Goal: Task Accomplishment & Management: Use online tool/utility

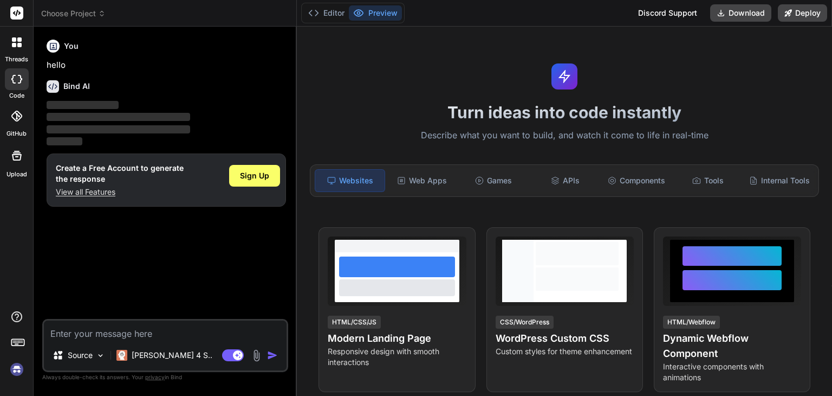
click at [162, 324] on textarea at bounding box center [165, 330] width 243 height 20
type textarea "x"
type textarea "<?php error_reporting(E_ALL); ini_set('display_errors', 1); include __DIR__ . '…"
type textarea "x"
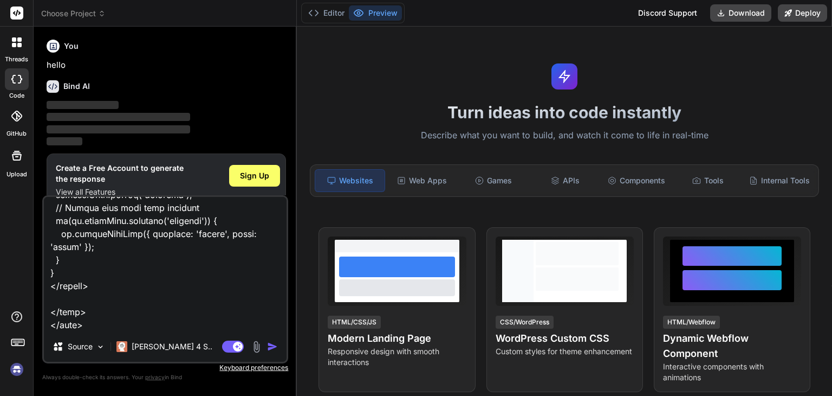
type textarea "<?php error_reporting(E_ALL); ini_set('display_errors', 1); include __DIR__ . '…"
type textarea "x"
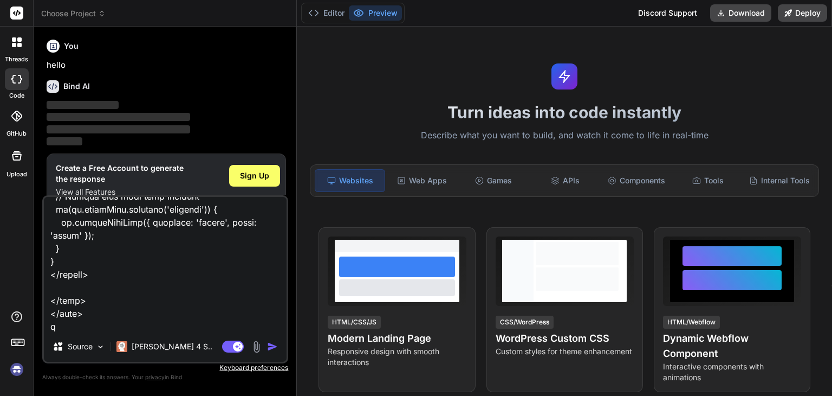
type textarea "<?php error_reporting(E_ALL); ini_set('display_errors', 1); include __DIR__ . '…"
type textarea "x"
type textarea "<?php error_reporting(E_ALL); ini_set('display_errors', 1); include __DIR__ . '…"
type textarea "x"
type textarea "<?php error_reporting(E_ALL); ini_set('display_errors', 1); include __DIR__ . '…"
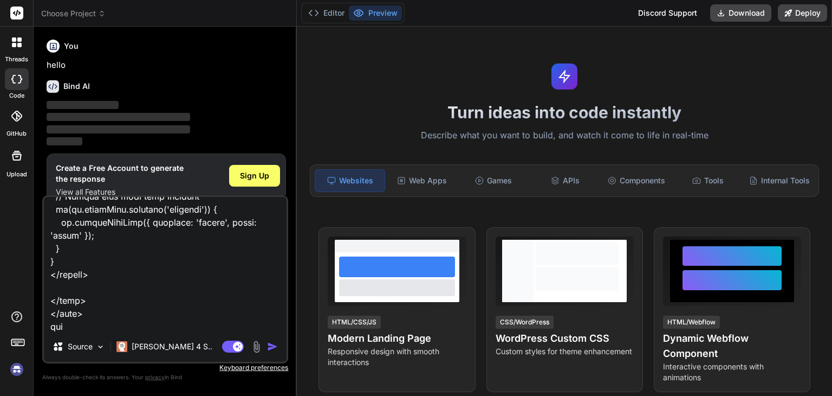
type textarea "x"
type textarea "<?php error_reporting(E_ALL); ini_set('display_errors', 1); include __DIR__ . '…"
type textarea "x"
type textarea "<?php error_reporting(E_ALL); ini_set('display_errors', 1); include __DIR__ . '…"
type textarea "x"
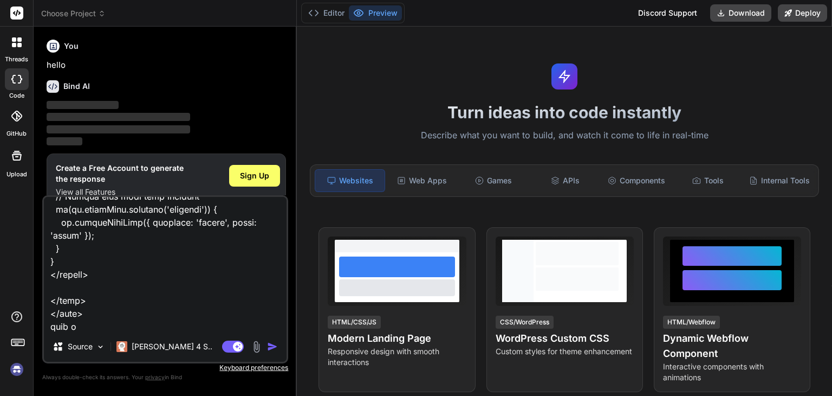
type textarea "<?php error_reporting(E_ALL); ini_set('display_errors', 1); include __DIR__ . '…"
type textarea "x"
type textarea "<?php error_reporting(E_ALL); ini_set('display_errors', 1); include __DIR__ . '…"
type textarea "x"
type textarea "<?php error_reporting(E_ALL); ini_set('display_errors', 1); include __DIR__ . '…"
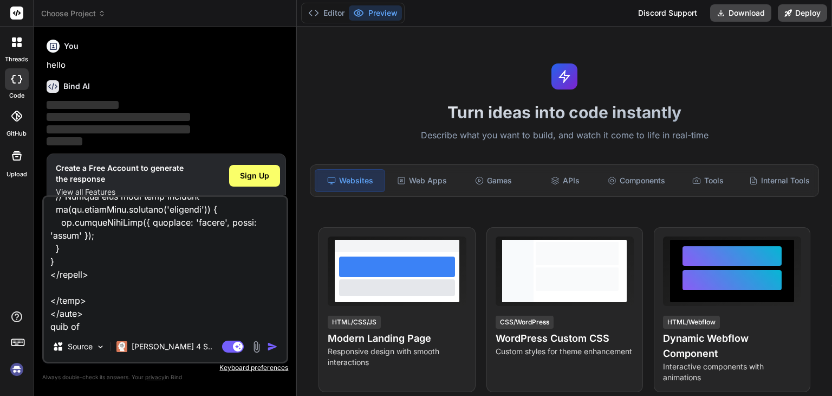
type textarea "x"
type textarea "<?php error_reporting(E_ALL); ini_set('display_errors', 1); include __DIR__ . '…"
type textarea "x"
type textarea "<?php error_reporting(E_ALL); ini_set('display_errors', 1); include __DIR__ . '…"
type textarea "x"
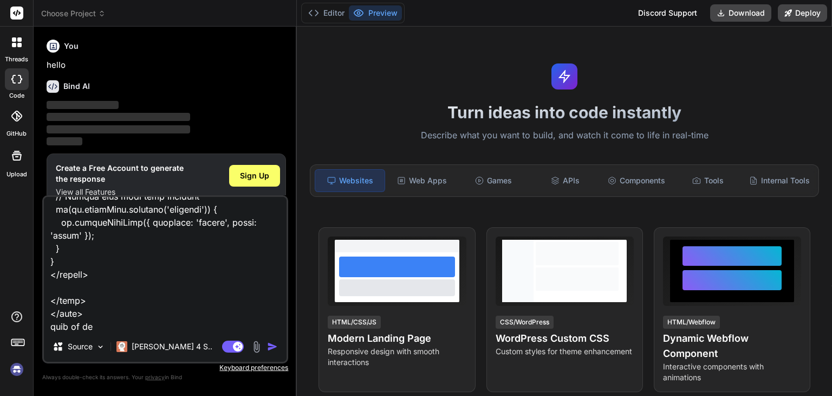
type textarea "<?php error_reporting(E_ALL); ini_set('display_errors', 1); include __DIR__ . '…"
type textarea "x"
type textarea "<?php error_reporting(E_ALL); ini_set('display_errors', 1); include __DIR__ . '…"
type textarea "x"
type textarea "<?php error_reporting(E_ALL); ini_set('display_errors', 1); include __DIR__ . '…"
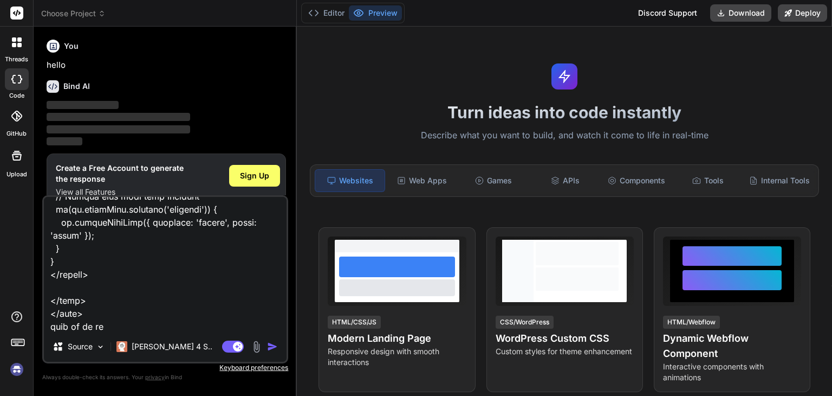
type textarea "x"
type textarea "<?php error_reporting(E_ALL); ini_set('display_errors', 1); include __DIR__ . '…"
type textarea "x"
type textarea "<?php error_reporting(E_ALL); ini_set('display_errors', 1); include __DIR__ . '…"
type textarea "x"
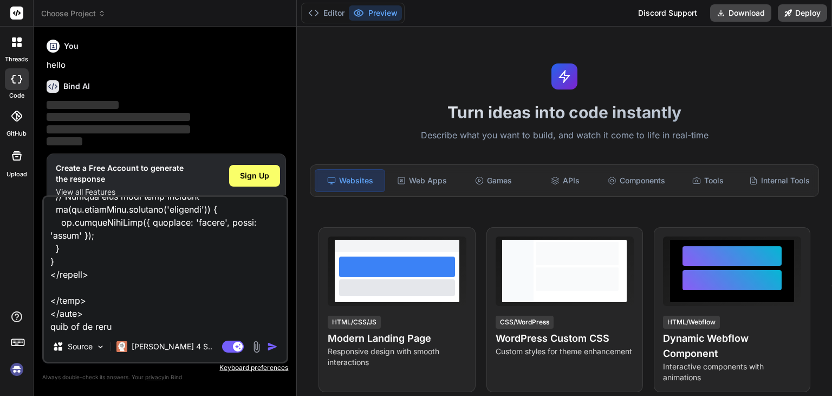
type textarea "<?php error_reporting(E_ALL); ini_set('display_errors', 1); include __DIR__ . '…"
type textarea "x"
type textarea "<?php error_reporting(E_ALL); ini_set('display_errors', 1); include __DIR__ . '…"
type textarea "x"
type textarea "<?php error_reporting(E_ALL); ini_set('display_errors', 1); include __DIR__ . '…"
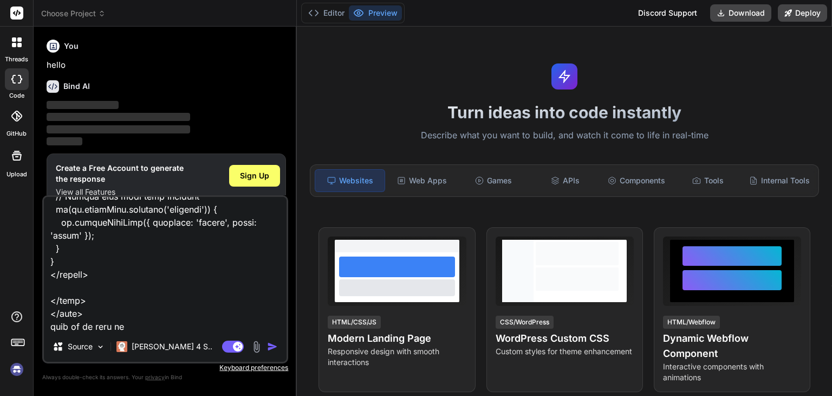
type textarea "x"
type textarea "<?php error_reporting(E_ALL); ini_set('display_errors', 1); include __DIR__ . '…"
type textarea "x"
type textarea "<?php error_reporting(E_ALL); ini_set('display_errors', 1); include __DIR__ . '…"
type textarea "x"
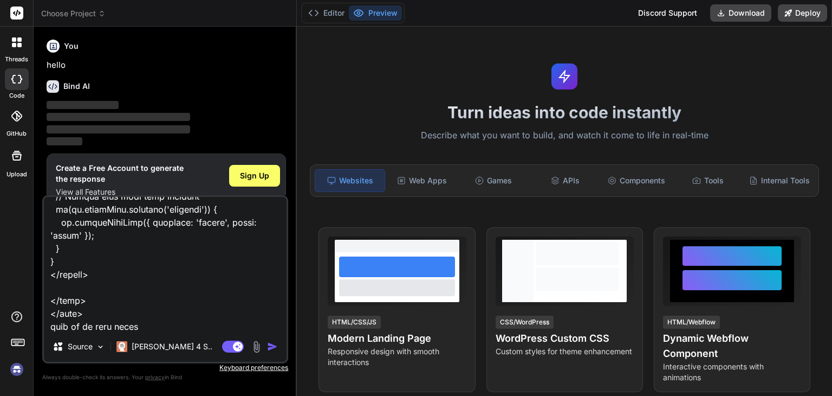
type textarea "<?php error_reporting(E_ALL); ini_set('display_errors', 1); include __DIR__ . '…"
type textarea "x"
type textarea "<?php error_reporting(E_ALL); ini_set('display_errors', 1); include __DIR__ . '…"
type textarea "x"
type textarea "<?php error_reporting(E_ALL); ini_set('display_errors', 1); include __DIR__ . '…"
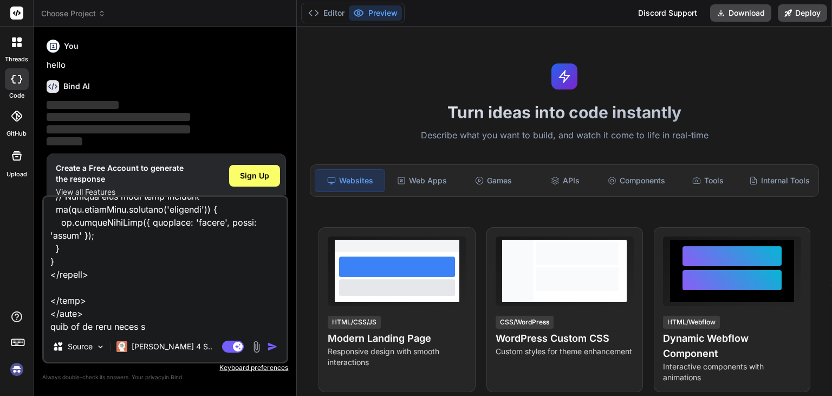
type textarea "x"
type textarea "<?php error_reporting(E_ALL); ini_set('display_errors', 1); include __DIR__ . '…"
type textarea "x"
type textarea "<?php error_reporting(E_ALL); ini_set('display_errors', 1); include __DIR__ . '…"
type textarea "x"
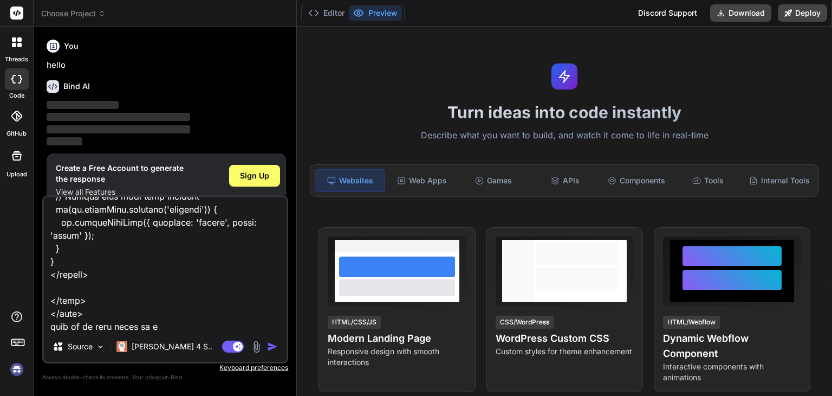
type textarea "<?php error_reporting(E_ALL); ini_set('display_errors', 1); include __DIR__ . '…"
type textarea "x"
type textarea "<?php error_reporting(E_ALL); ini_set('display_errors', 1); include __DIR__ . '…"
type textarea "x"
type textarea "<?php error_reporting(E_ALL); ini_set('display_errors', 1); include __DIR__ . '…"
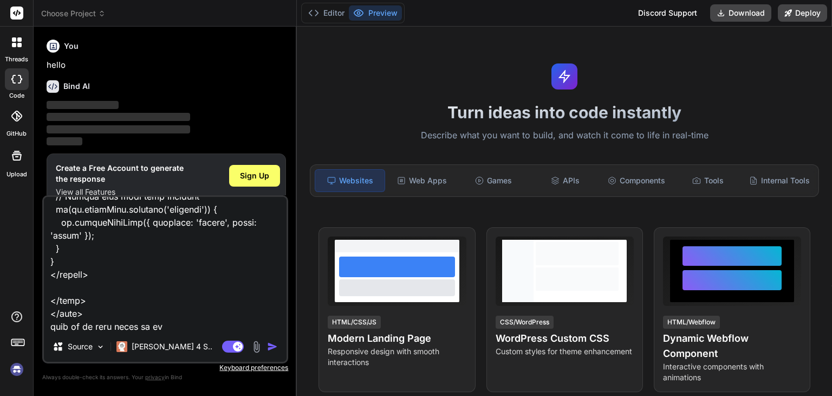
type textarea "x"
type textarea "<?php error_reporting(E_ALL); ini_set('display_errors', 1); include __DIR__ . '…"
type textarea "x"
type textarea "<?php error_reporting(E_ALL); ini_set('display_errors', 1); include __DIR__ . '…"
type textarea "x"
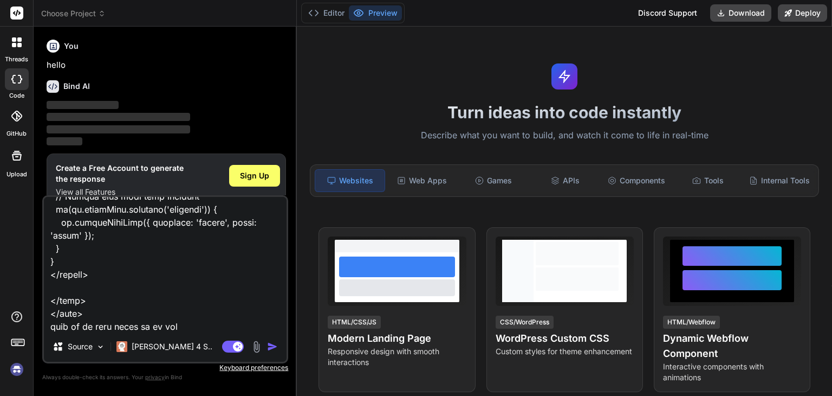
type textarea "<?php error_reporting(E_ALL); ini_set('display_errors', 1); include __DIR__ . '…"
type textarea "x"
type textarea "<?php error_reporting(E_ALL); ini_set('display_errors', 1); include __DIR__ . '…"
type textarea "x"
type textarea "<?php error_reporting(E_ALL); ini_set('display_errors', 1); include __DIR__ . '…"
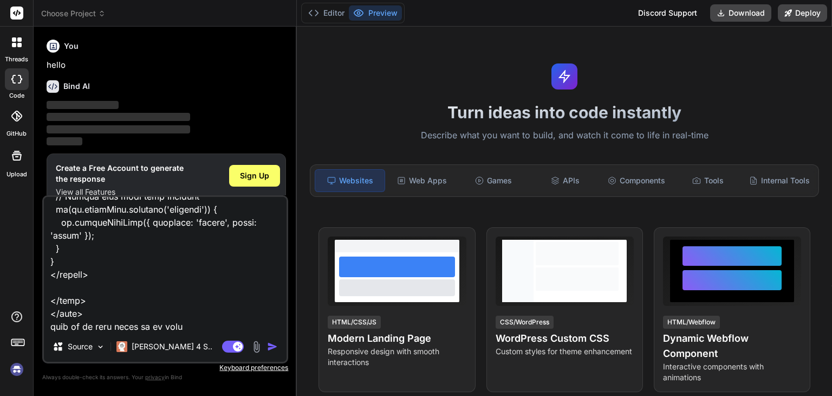
type textarea "x"
type textarea "<?php error_reporting(E_ALL); ini_set('display_errors', 1); include __DIR__ . '…"
type textarea "x"
type textarea "<?php error_reporting(E_ALL); ini_set('display_errors', 1); include __DIR__ . '…"
type textarea "x"
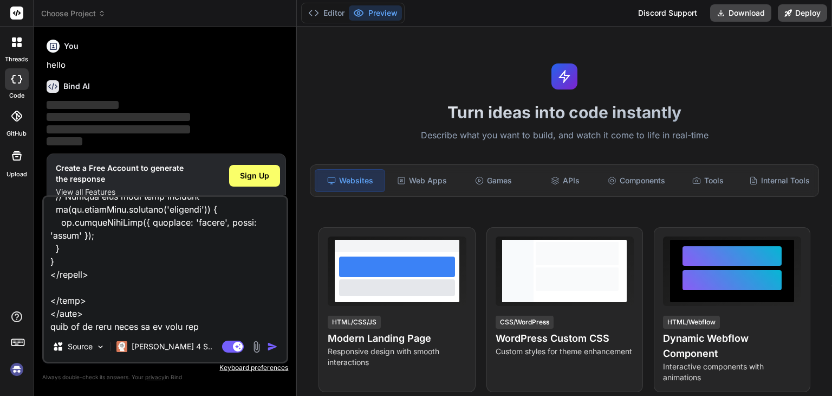
type textarea "<?php error_reporting(E_ALL); ini_set('display_errors', 1); include __DIR__ . '…"
type textarea "x"
type textarea "<?php error_reporting(E_ALL); ini_set('display_errors', 1); include __DIR__ . '…"
type textarea "x"
type textarea "<?php error_reporting(E_ALL); ini_set('display_errors', 1); include __DIR__ . '…"
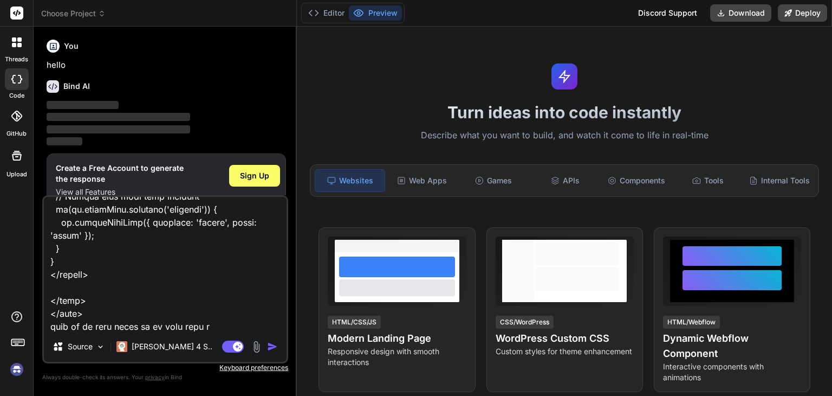
type textarea "x"
type textarea "<?php error_reporting(E_ALL); ini_set('display_errors', 1); include __DIR__ . '…"
type textarea "x"
type textarea "<?php error_reporting(E_ALL); ini_set('display_errors', 1); include __DIR__ . '…"
type textarea "x"
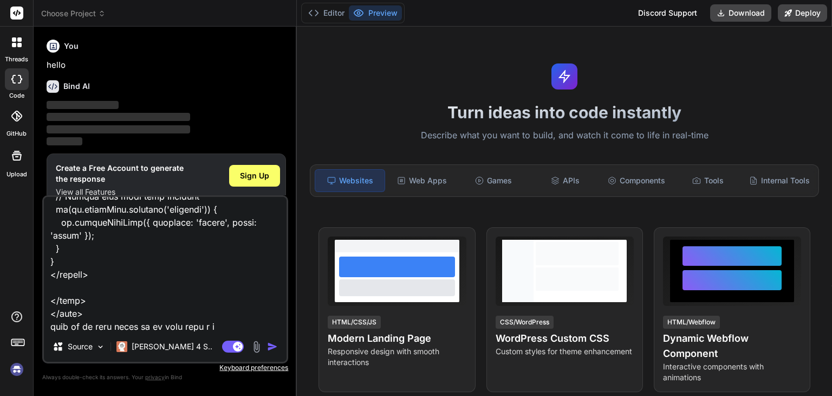
type textarea "<?php error_reporting(E_ALL); ini_set('display_errors', 1); include __DIR__ . '…"
type textarea "x"
type textarea "<?php error_reporting(E_ALL); ini_set('display_errors', 1); include __DIR__ . '…"
type textarea "x"
type textarea "<?php error_reporting(E_ALL); ini_set('display_errors', 1); include __DIR__ . '…"
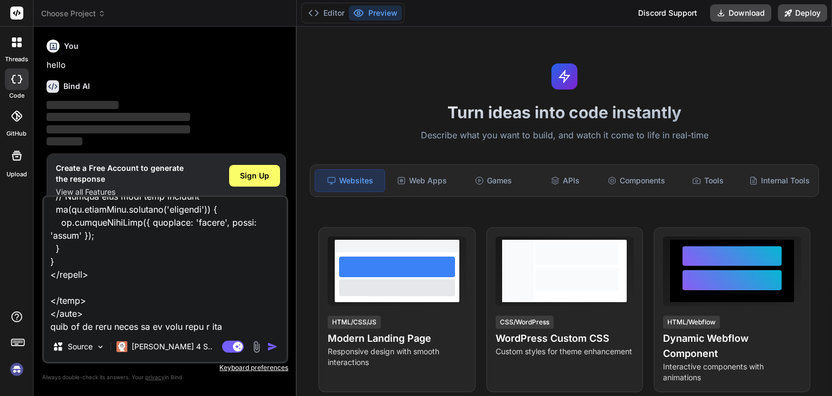
type textarea "x"
type textarea "<?php error_reporting(E_ALL); ini_set('display_errors', 1); include __DIR__ . '…"
type textarea "x"
type textarea "<?php error_reporting(E_ALL); ini_set('display_errors', 1); include __DIR__ . '…"
type textarea "x"
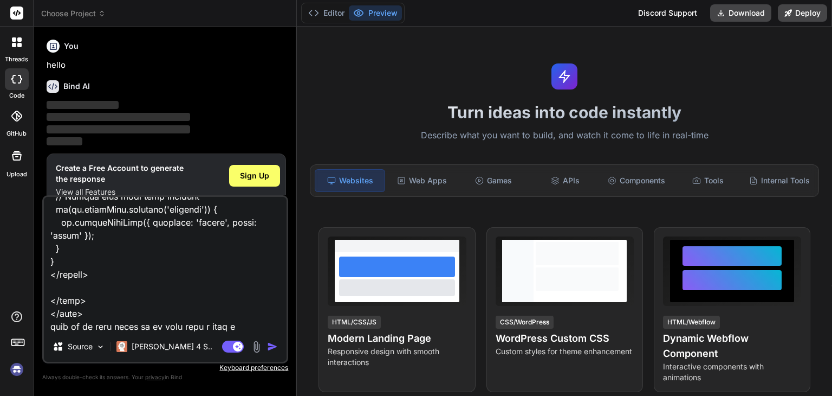
type textarea "<?php error_reporting(E_ALL); ini_set('display_errors', 1); include __DIR__ . '…"
type textarea "x"
type textarea "<?php error_reporting(E_ALL); ini_set('display_errors', 1); include __DIR__ . '…"
type textarea "x"
type textarea "<?php error_reporting(E_ALL); ini_set('display_errors', 1); include __DIR__ . '…"
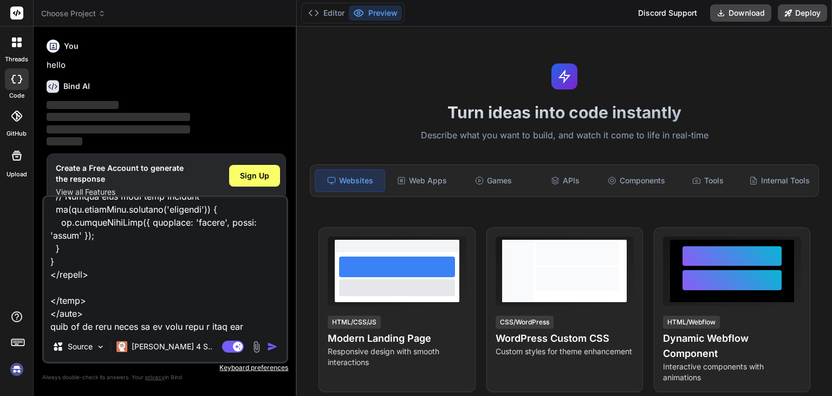
type textarea "x"
type textarea "<?php error_reporting(E_ALL); ini_set('display_errors', 1); include __DIR__ . '…"
type textarea "x"
type textarea "<?php error_reporting(E_ALL); ini_set('display_errors', 1); include __DIR__ . '…"
type textarea "x"
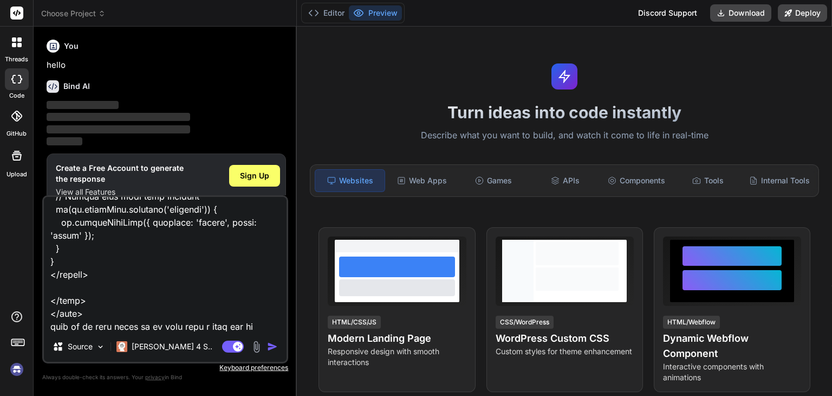
type textarea "<?php error_reporting(E_ALL); ini_set('display_errors', 1); include __DIR__ . '…"
type textarea "x"
type textarea "<?php error_reporting(E_ALL); ini_set('display_errors', 1); include __DIR__ . '…"
type textarea "x"
type textarea "<?php error_reporting(E_ALL); ini_set('display_errors', 1); include __DIR__ . '…"
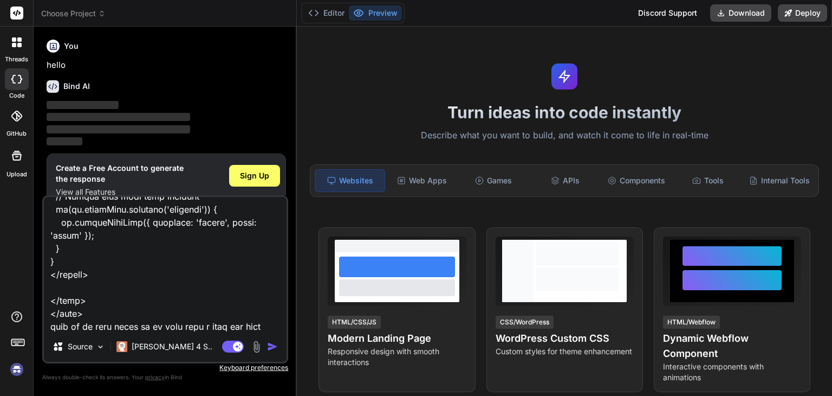
type textarea "x"
type textarea "<?php error_reporting(E_ALL); ini_set('display_errors', 1); include __DIR__ . '…"
type textarea "x"
type textarea "<?php error_reporting(E_ALL); ini_set('display_errors', 1); include __DIR__ . '…"
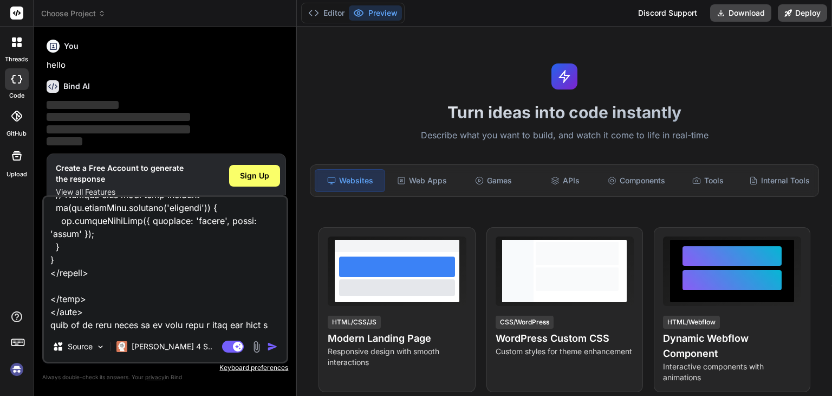
type textarea "x"
type textarea "<?php error_reporting(E_ALL); ini_set('display_errors', 1); include __DIR__ . '…"
type textarea "x"
type textarea "<?php error_reporting(E_ALL); ini_set('display_errors', 1); include __DIR__ . '…"
type textarea "x"
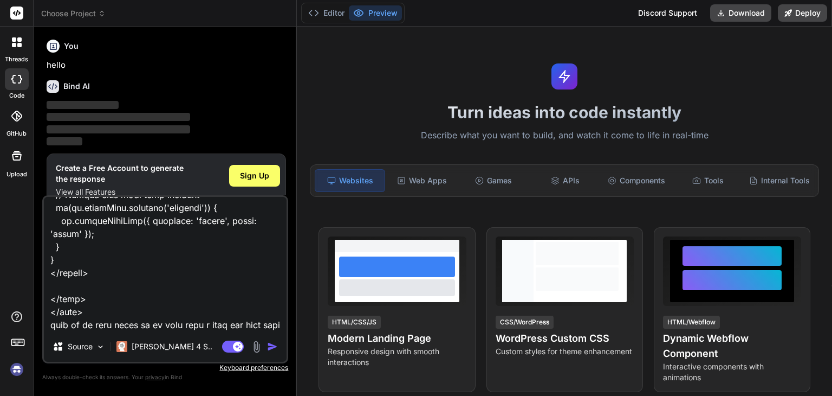
type textarea "<?php error_reporting(E_ALL); ini_set('display_errors', 1); include __DIR__ . '…"
type textarea "x"
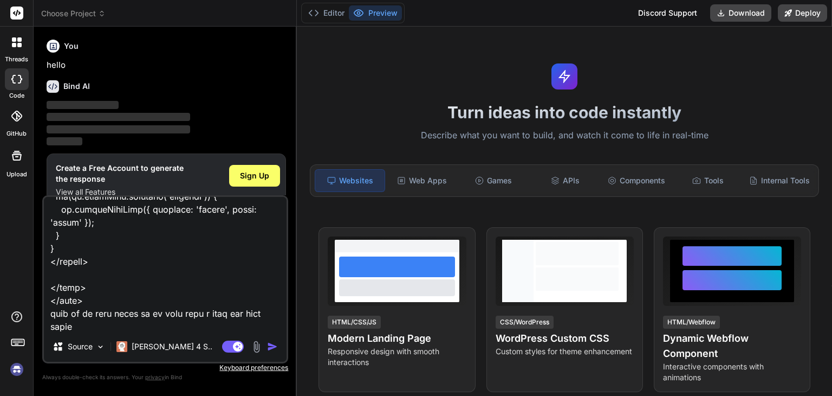
type textarea "<?php error_reporting(E_ALL); ini_set('display_errors', 1); include __DIR__ . '…"
type textarea "x"
type textarea "<?php error_reporting(E_ALL); ini_set('display_errors', 1); include __DIR__ . '…"
type textarea "x"
type textarea "<?php error_reporting(E_ALL); ini_set('display_errors', 1); include __DIR__ . '…"
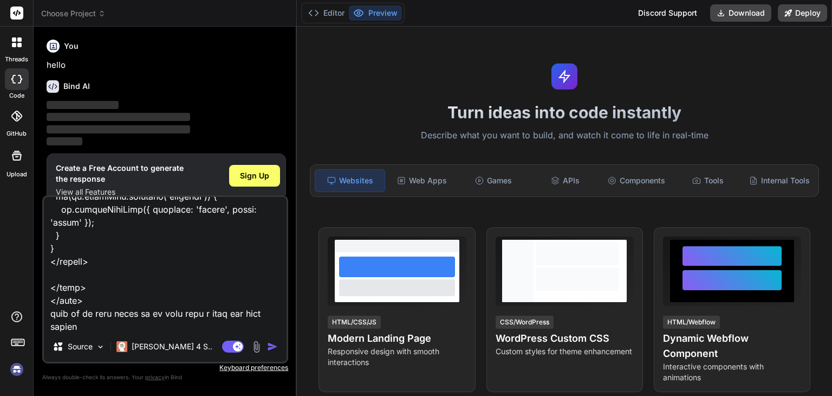
type textarea "x"
type textarea "<?php error_reporting(E_ALL); ini_set('display_errors', 1); include __DIR__ . '…"
type textarea "x"
type textarea "<?php error_reporting(E_ALL); ini_set('display_errors', 1); include __DIR__ . '…"
type textarea "x"
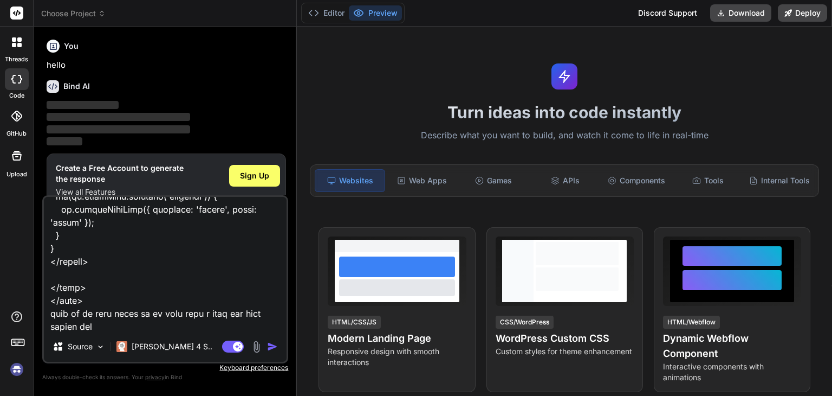
type textarea "<?php error_reporting(E_ALL); ini_set('display_errors', 1); include __DIR__ . '…"
type textarea "x"
type textarea "<?php error_reporting(E_ALL); ini_set('display_errors', 1); include __DIR__ . '…"
type textarea "x"
type textarea "<?php error_reporting(E_ALL); ini_set('display_errors', 1); include __DIR__ . '…"
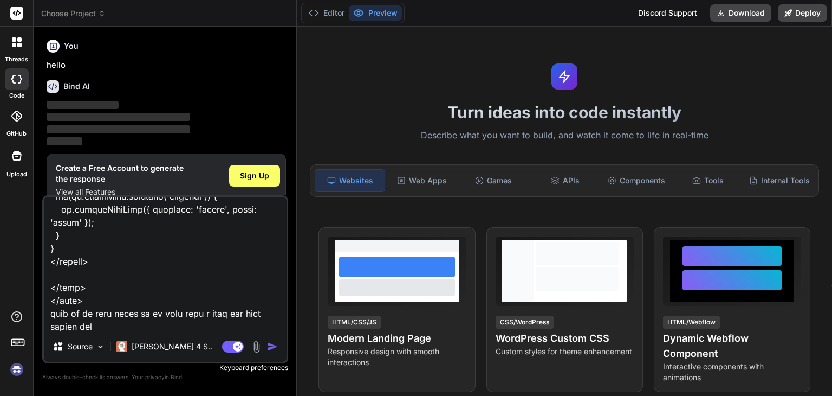
type textarea "x"
type textarea "<?php error_reporting(E_ALL); ini_set('display_errors', 1); include __DIR__ . '…"
type textarea "x"
type textarea "<?php error_reporting(E_ALL); ini_set('display_errors', 1); include __DIR__ . '…"
type textarea "x"
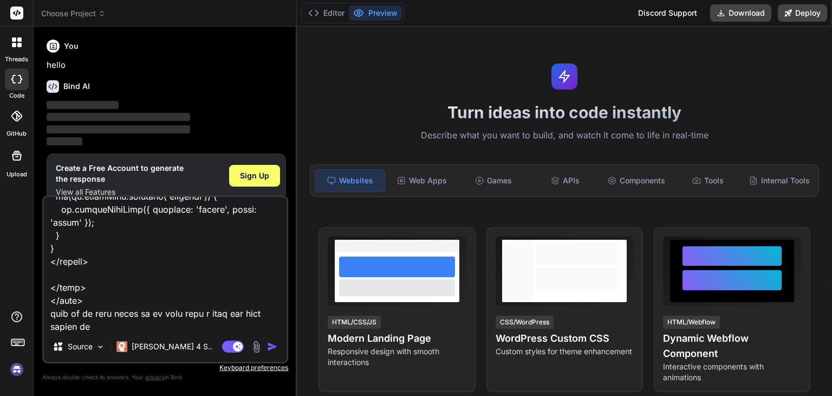
type textarea "<?php error_reporting(E_ALL); ini_set('display_errors', 1); include __DIR__ . '…"
type textarea "x"
type textarea "<?php error_reporting(E_ALL); ini_set('display_errors', 1); include __DIR__ . '…"
type textarea "x"
type textarea "<?php error_reporting(E_ALL); ini_set('display_errors', 1); include __DIR__ . '…"
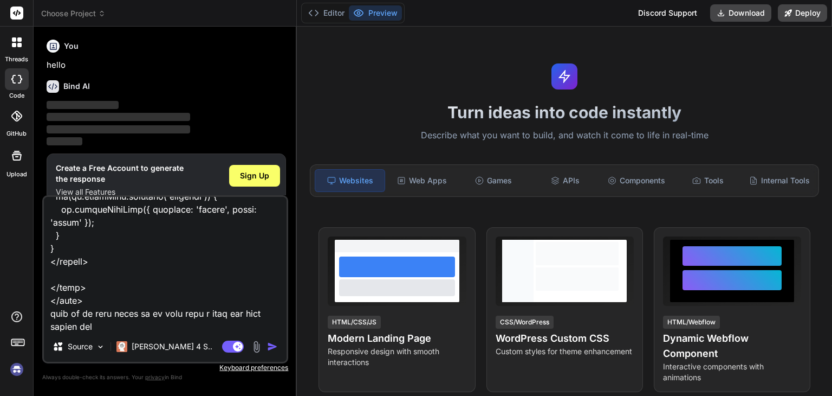
type textarea "x"
type textarea "<?php error_reporting(E_ALL); ini_set('display_errors', 1); include __DIR__ . '…"
type textarea "x"
type textarea "<?php error_reporting(E_ALL); ini_set('display_errors', 1); include __DIR__ . '…"
type textarea "x"
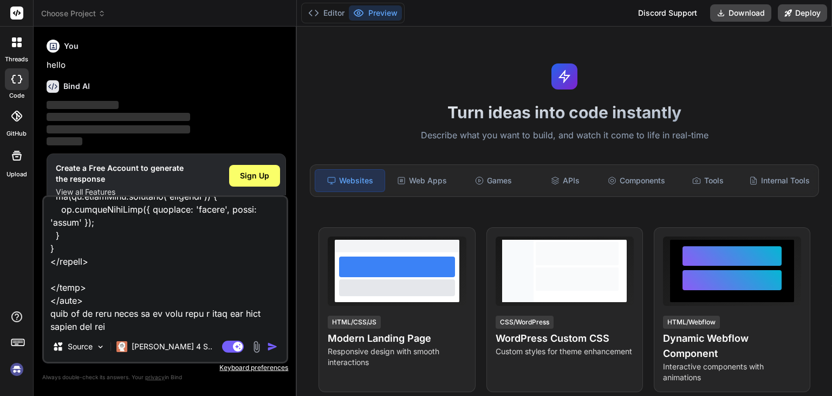
type textarea "<?php error_reporting(E_ALL); ini_set('display_errors', 1); include __DIR__ . '…"
type textarea "x"
type textarea "<?php error_reporting(E_ALL); ini_set('display_errors', 1); include __DIR__ . '…"
type textarea "x"
type textarea "<?php error_reporting(E_ALL); ini_set('display_errors', 1); include __DIR__ . '…"
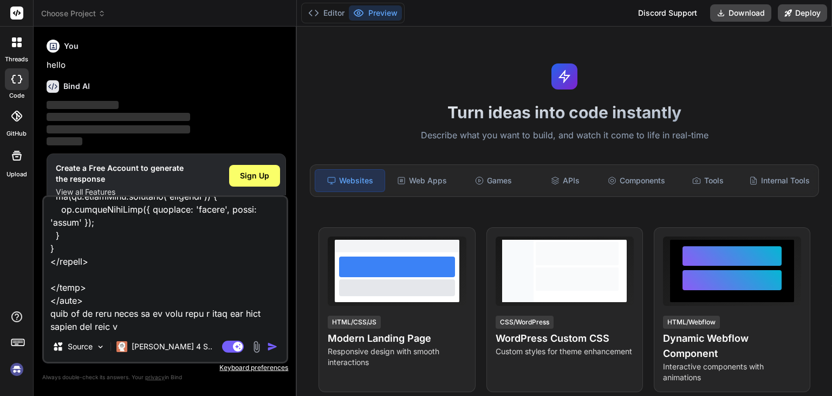
type textarea "x"
type textarea "<?php error_reporting(E_ALL); ini_set('display_errors', 1); include __DIR__ . '…"
type textarea "x"
type textarea "<?php error_reporting(E_ALL); ini_set('display_errors', 1); include __DIR__ . '…"
type textarea "x"
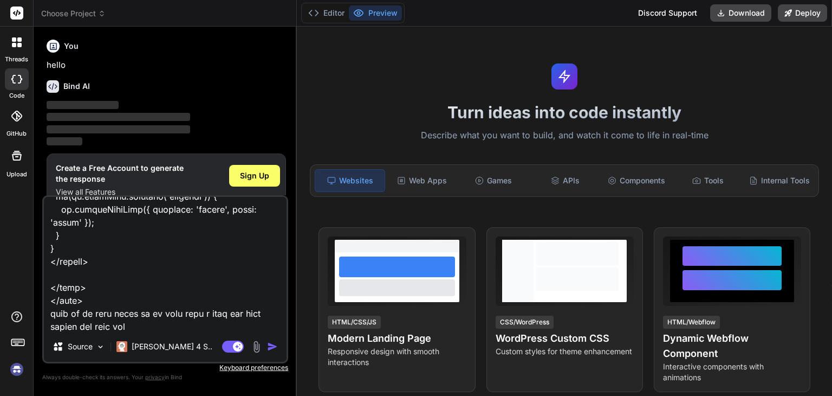
type textarea "<?php error_reporting(E_ALL); ini_set('display_errors', 1); include __DIR__ . '…"
type textarea "x"
type textarea "<?php error_reporting(E_ALL); ini_set('display_errors', 1); include __DIR__ . '…"
type textarea "x"
type textarea "<?php error_reporting(E_ALL); ini_set('display_errors', 1); include __DIR__ . '…"
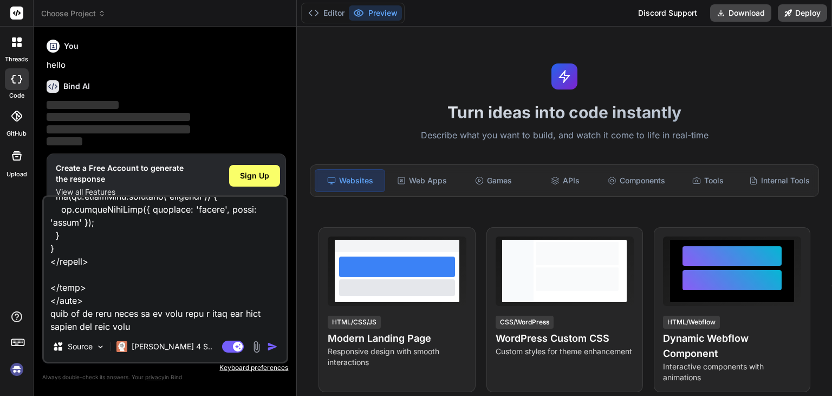
type textarea "x"
type textarea "<?php error_reporting(E_ALL); ini_set('display_errors', 1); include __DIR__ . '…"
type textarea "x"
type textarea "<?php error_reporting(E_ALL); ini_set('display_errors', 1); include __DIR__ . '…"
type textarea "x"
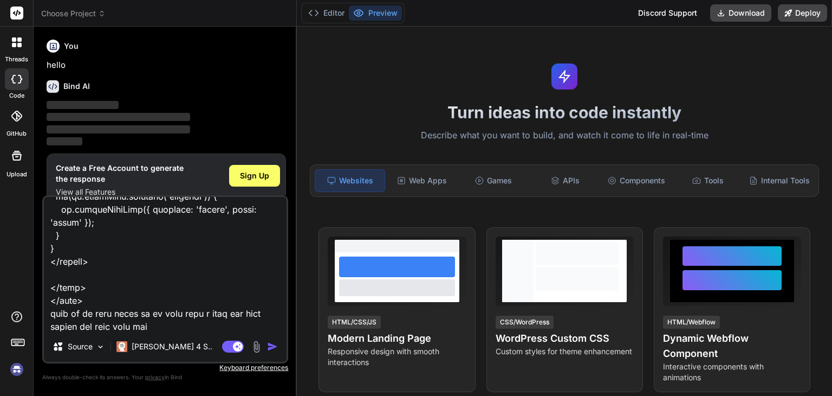
type textarea "<?php error_reporting(E_ALL); ini_set('display_errors', 1); include __DIR__ . '…"
type textarea "x"
type textarea "<?php error_reporting(E_ALL); ini_set('display_errors', 1); include __DIR__ . '…"
type textarea "x"
type textarea "<?php error_reporting(E_ALL); ini_set('display_errors', 1); include __DIR__ . '…"
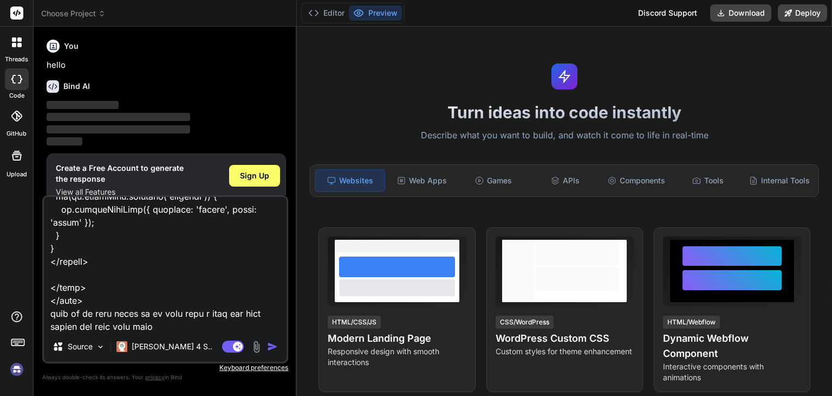
type textarea "x"
type textarea "<?php error_reporting(E_ALL); ini_set('display_errors', 1); include __DIR__ . '…"
type textarea "x"
type textarea "<?php error_reporting(E_ALL); ini_set('display_errors', 1); include __DIR__ . '…"
type textarea "x"
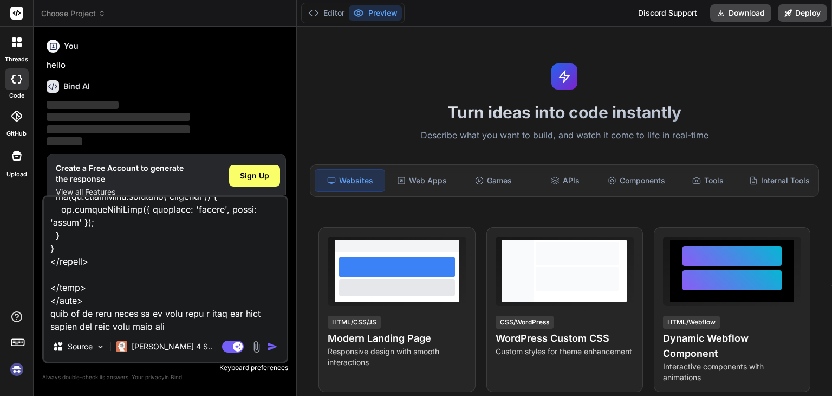
type textarea "<?php error_reporting(E_ALL); ini_set('display_errors', 1); include __DIR__ . '…"
type textarea "x"
type textarea "<?php error_reporting(E_ALL); ini_set('display_errors', 1); include __DIR__ . '…"
type textarea "x"
type textarea "<?php error_reporting(E_ALL); ini_set('display_errors', 1); include __DIR__ . '…"
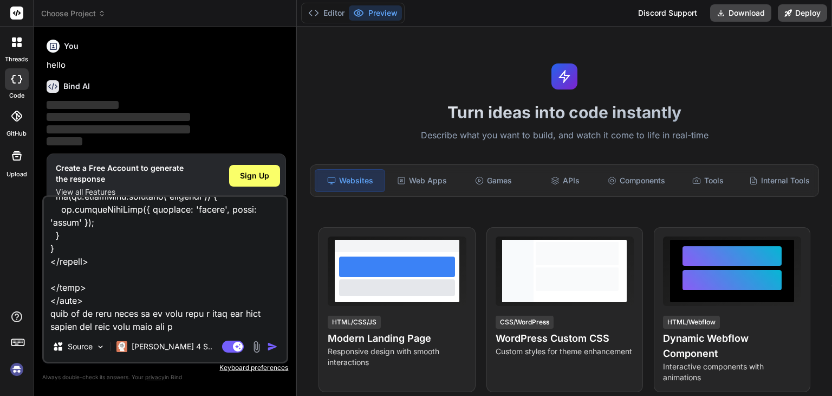
type textarea "x"
type textarea "<?php error_reporting(E_ALL); ini_set('display_errors', 1); include __DIR__ . '…"
type textarea "x"
type textarea "<?php error_reporting(E_ALL); ini_set('display_errors', 1); include __DIR__ . '…"
type textarea "x"
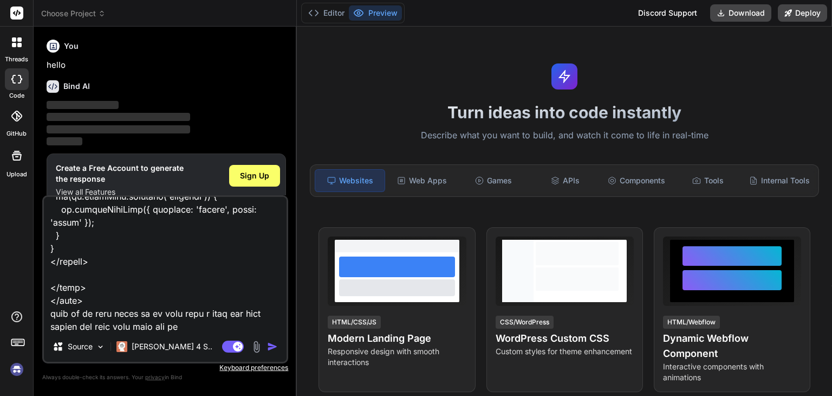
type textarea "<?php error_reporting(E_ALL); ini_set('display_errors', 1); include __DIR__ . '…"
click at [270, 345] on img "button" at bounding box center [272, 346] width 11 height 11
click at [247, 166] on div "Sign Up" at bounding box center [254, 176] width 51 height 22
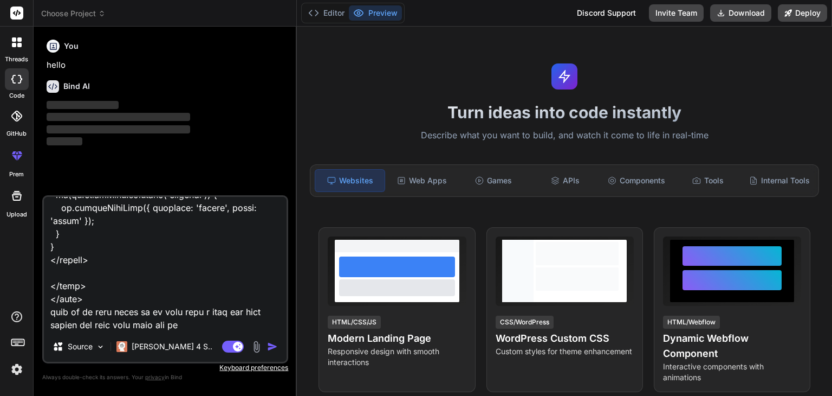
click at [268, 347] on img "button" at bounding box center [272, 346] width 11 height 11
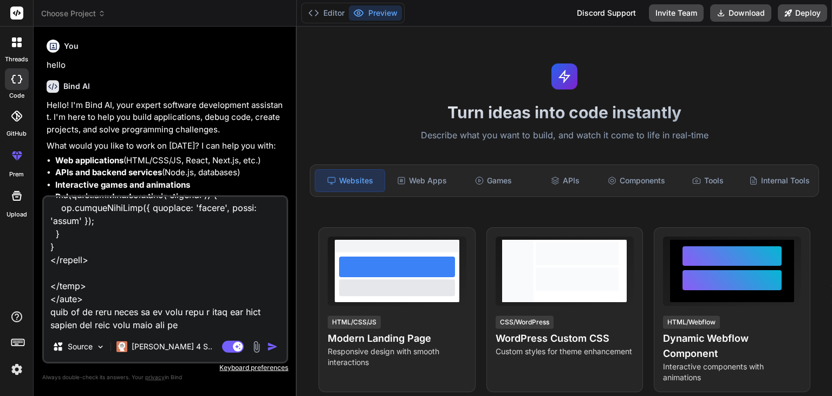
scroll to position [50, 0]
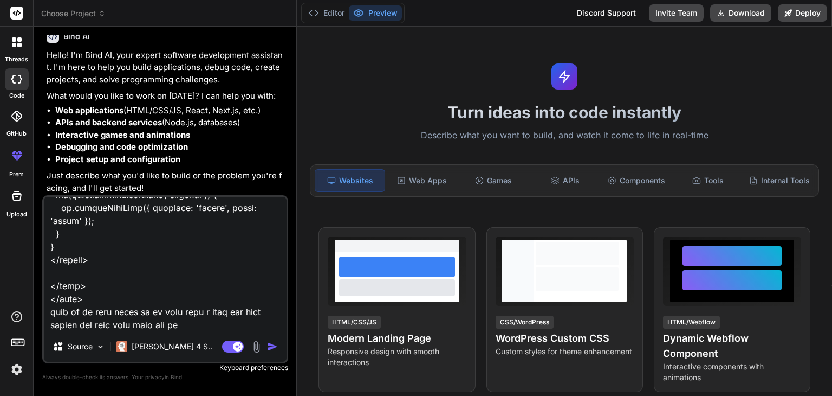
click at [272, 341] on img "button" at bounding box center [272, 346] width 11 height 11
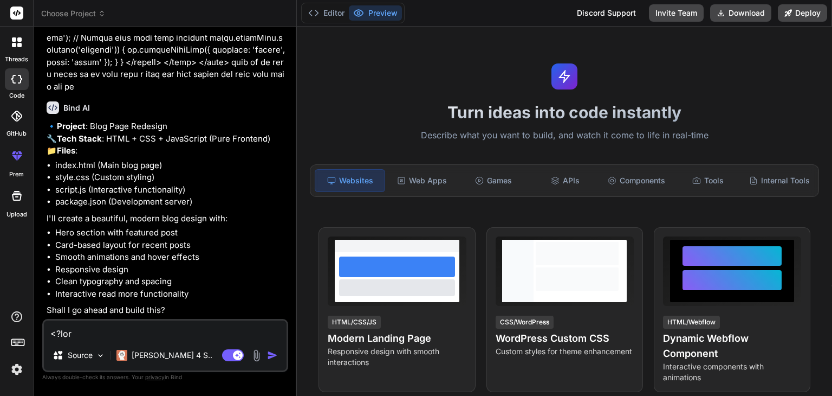
scroll to position [1067, 0]
type textarea "x"
click at [106, 338] on textarea at bounding box center [165, 330] width 243 height 20
type textarea "i"
type textarea "x"
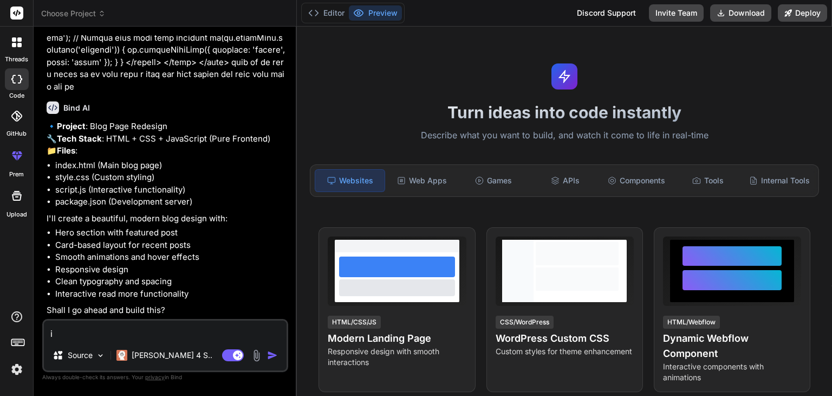
type textarea "i"
type textarea "x"
type textarea "i w"
type textarea "x"
type textarea "i wa"
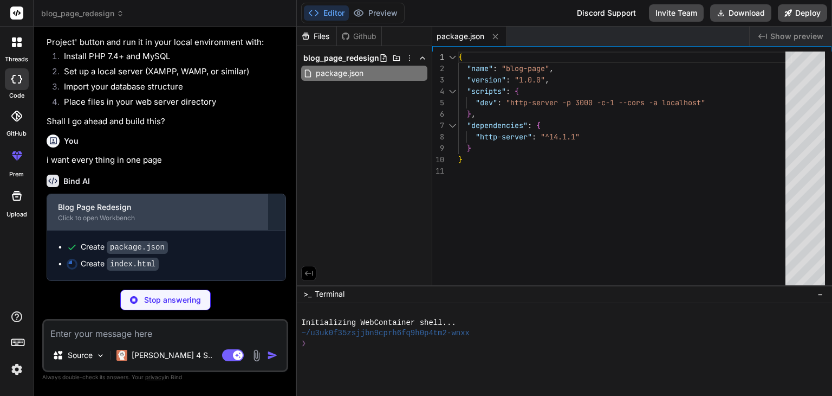
scroll to position [1686, 0]
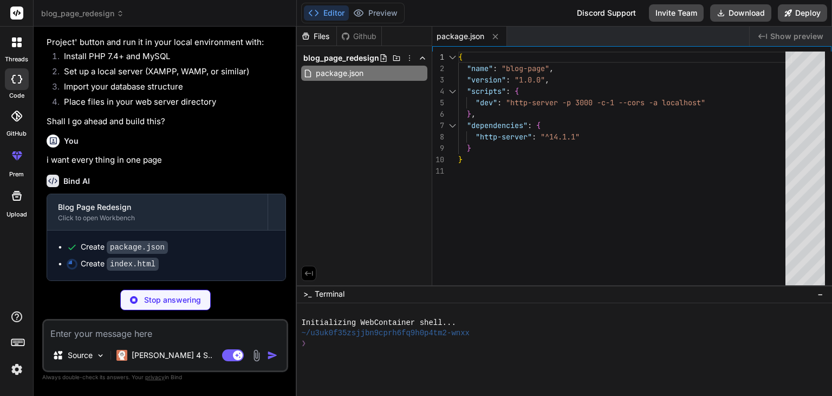
click at [169, 294] on p "Stop answering" at bounding box center [172, 299] width 57 height 11
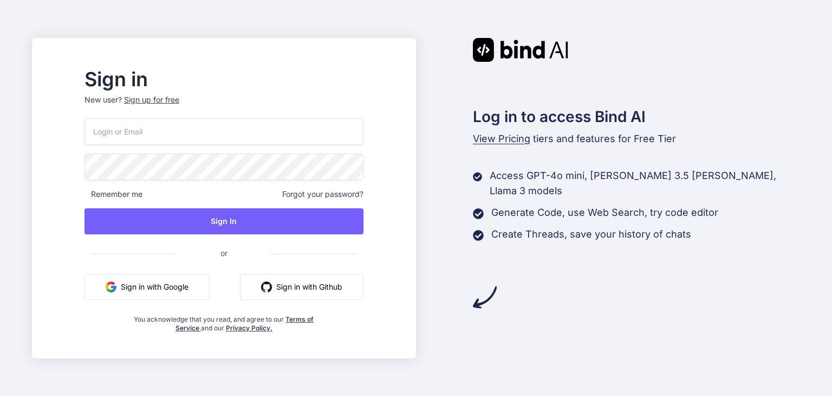
click at [180, 291] on button "Sign in with Google" at bounding box center [147, 287] width 125 height 26
